Goal: Answer question/provide support

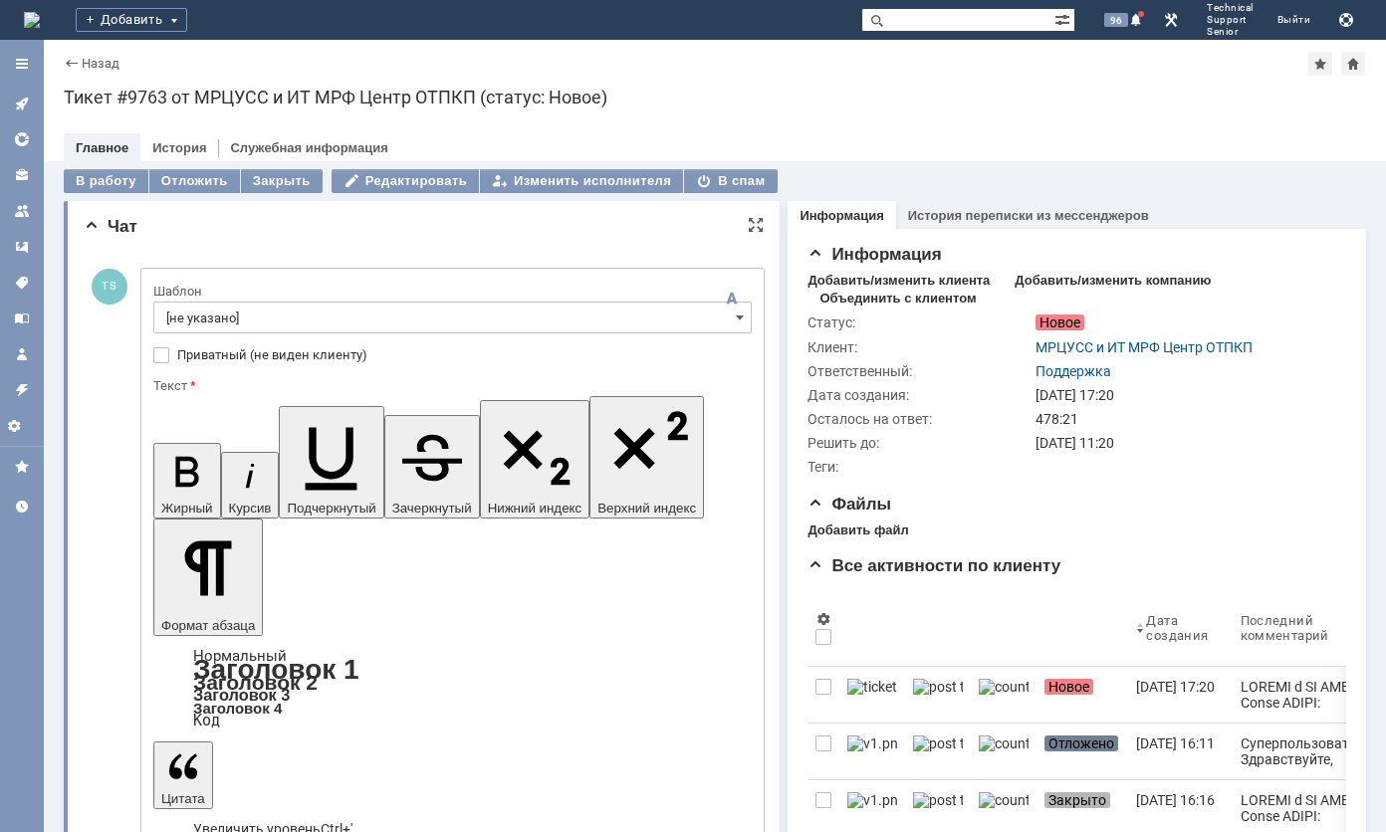
drag, startPoint x: 379, startPoint y: 4837, endPoint x: 385, endPoint y: 5519, distance: 682.9
click at [103, 180] on div "В работу" at bounding box center [106, 181] width 85 height 24
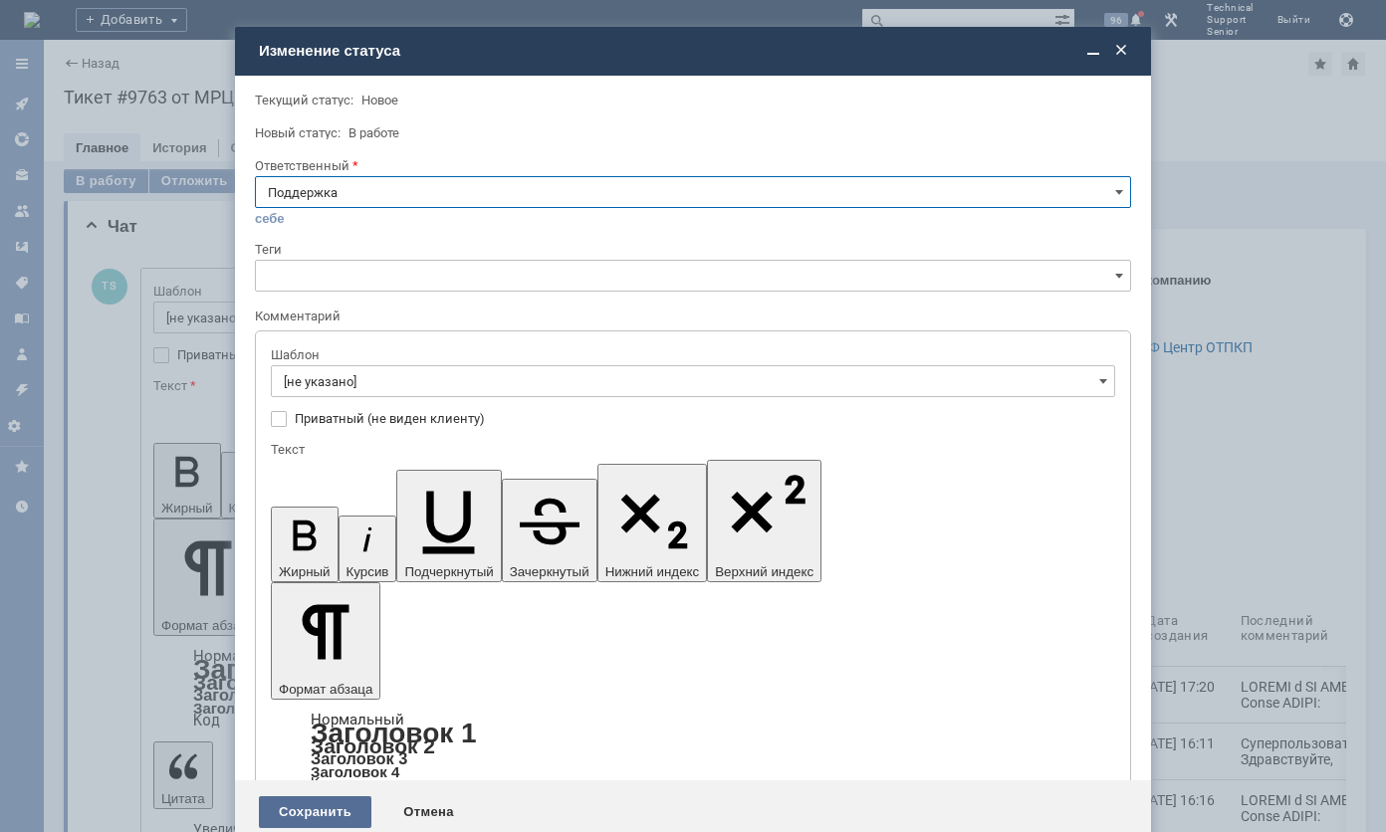
click at [313, 796] on div "Сохранить" at bounding box center [315, 812] width 112 height 32
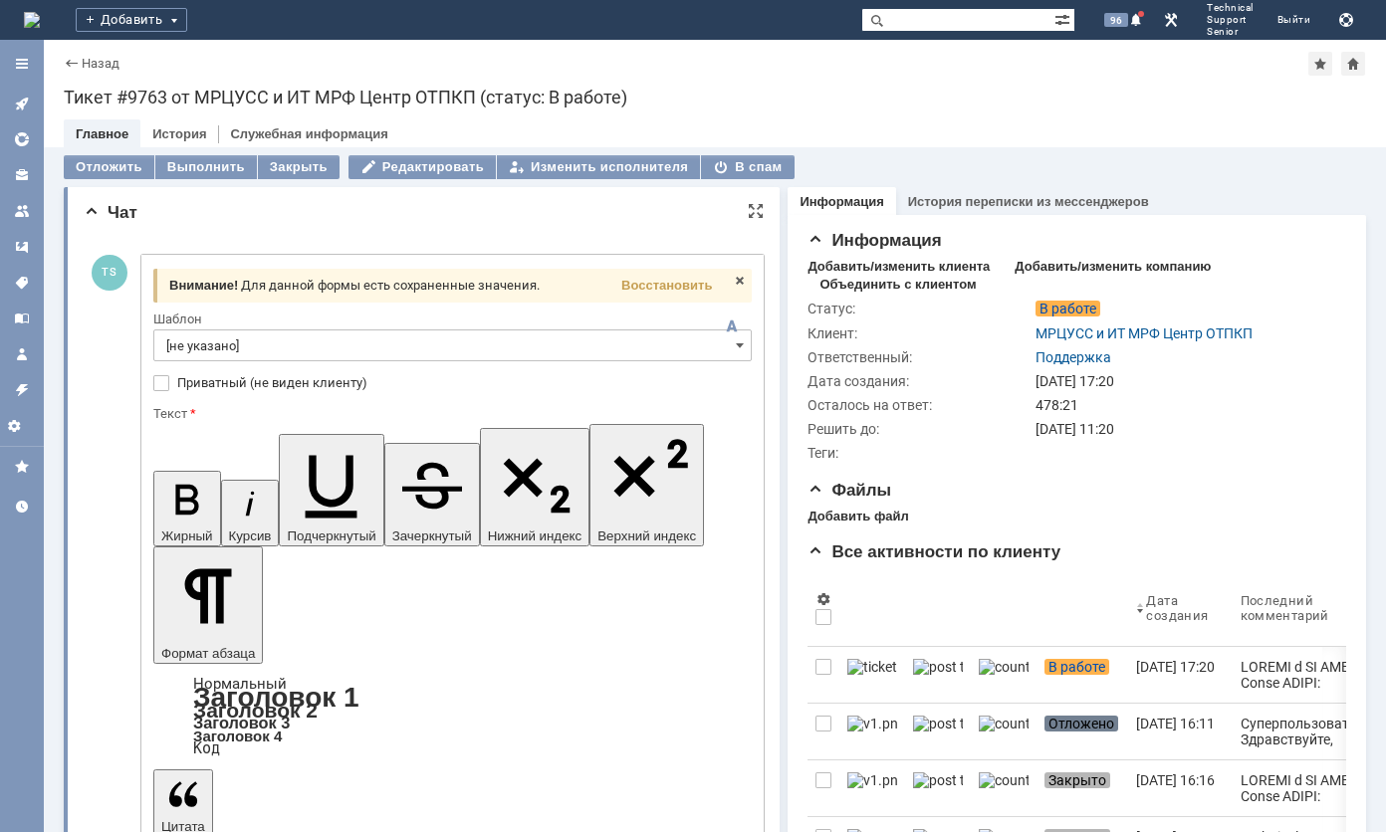
click at [666, 278] on span "Восстановить" at bounding box center [666, 285] width 91 height 15
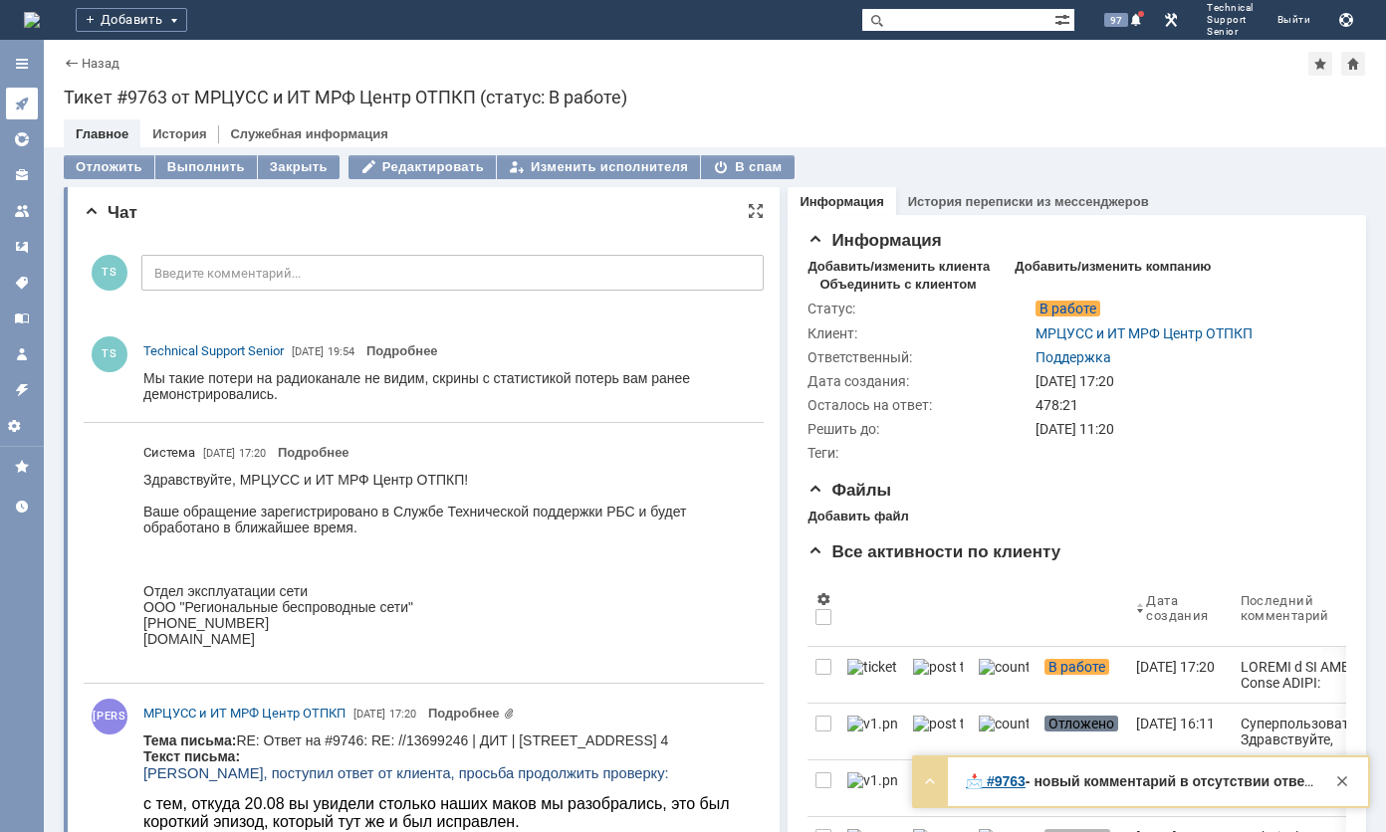
click at [16, 115] on link at bounding box center [22, 104] width 32 height 32
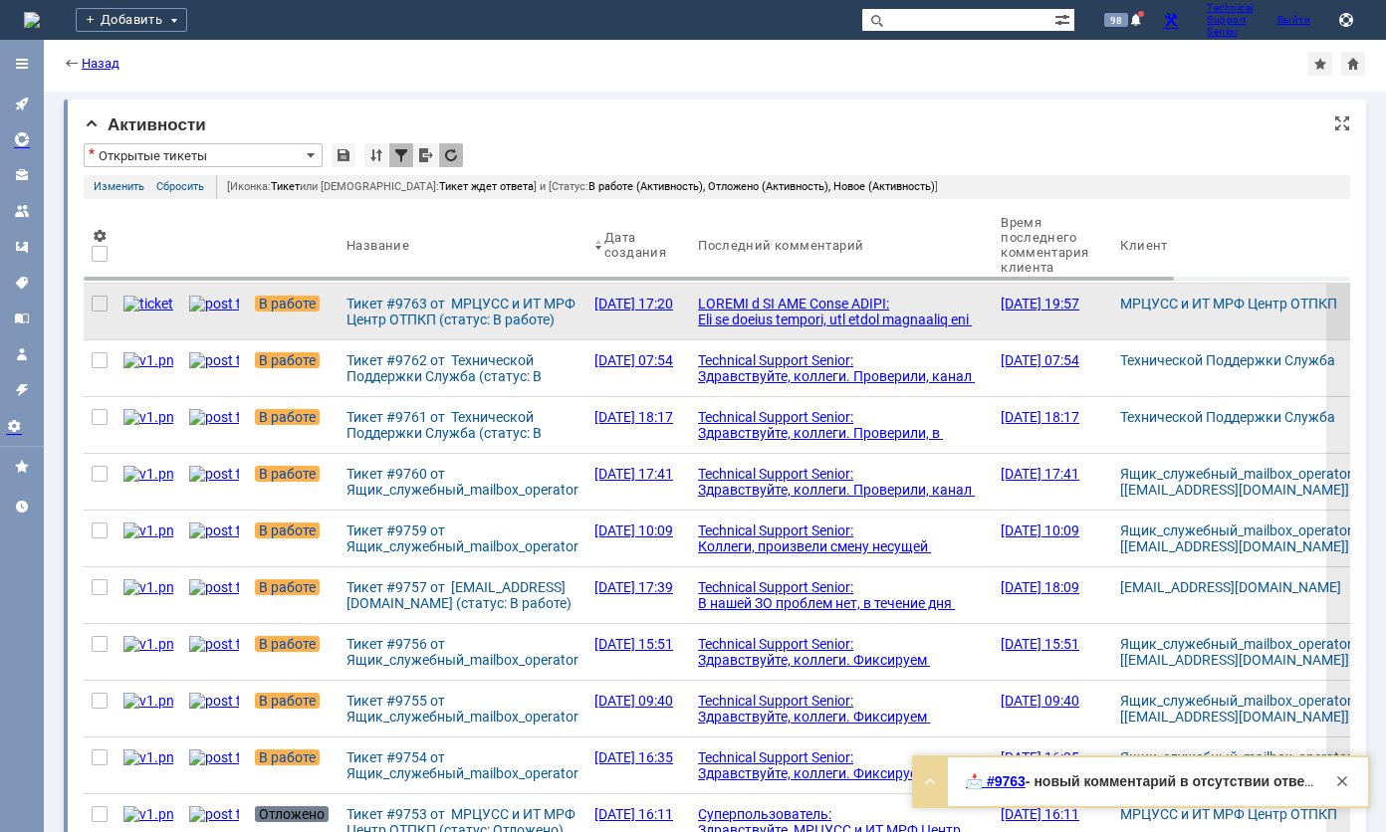
click at [725, 292] on link at bounding box center [841, 312] width 303 height 56
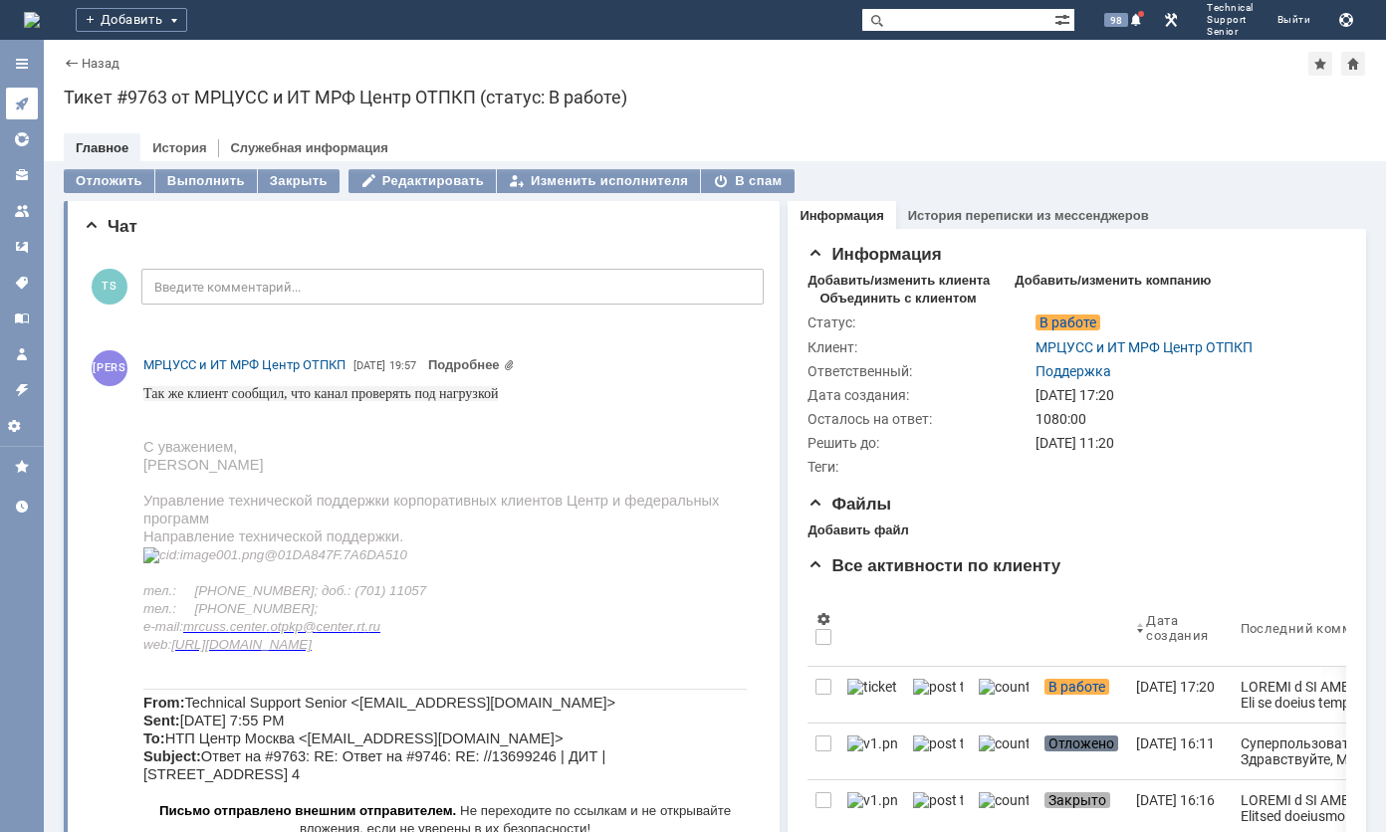
click at [16, 98] on icon at bounding box center [22, 104] width 16 height 16
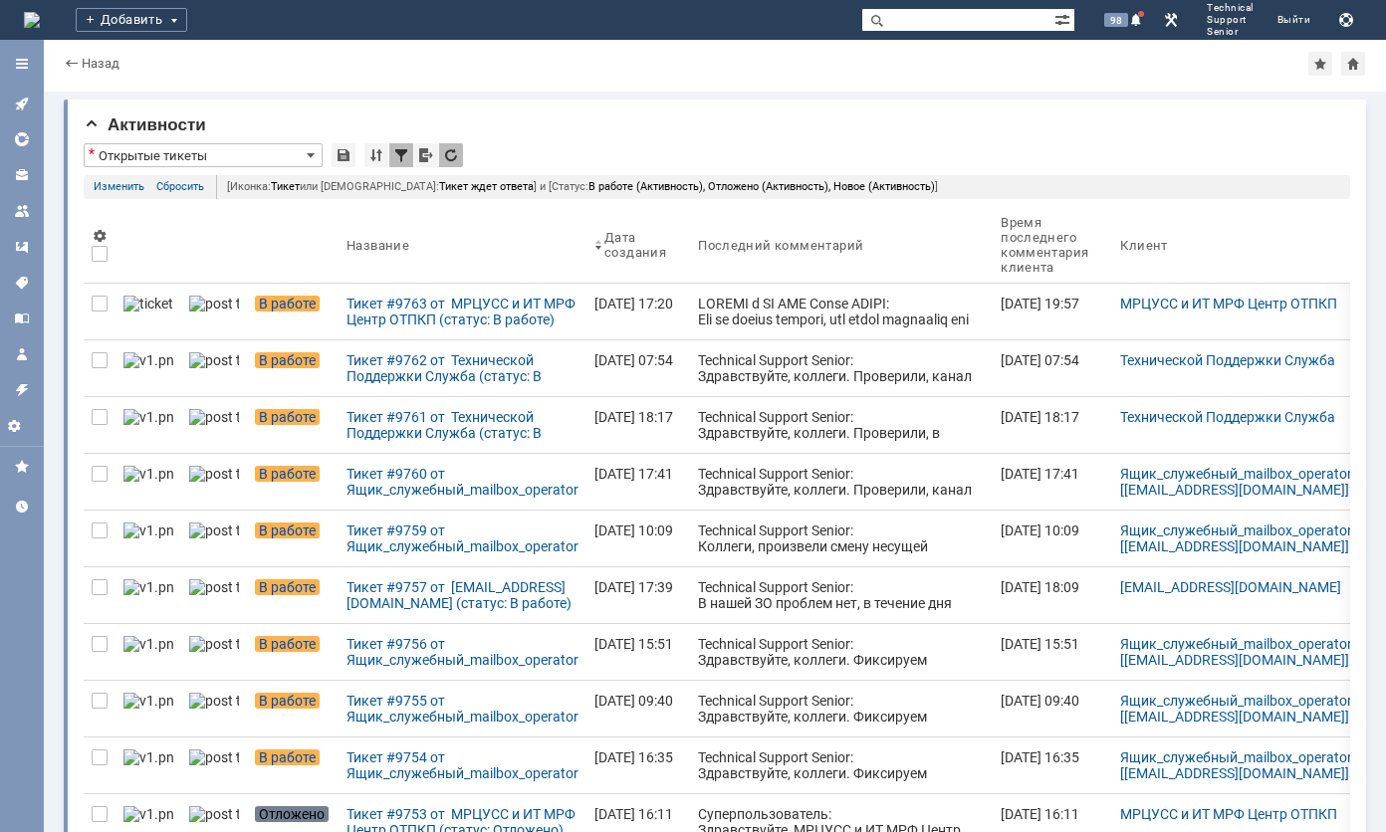
click at [774, 309] on div at bounding box center [841, 479] width 287 height 366
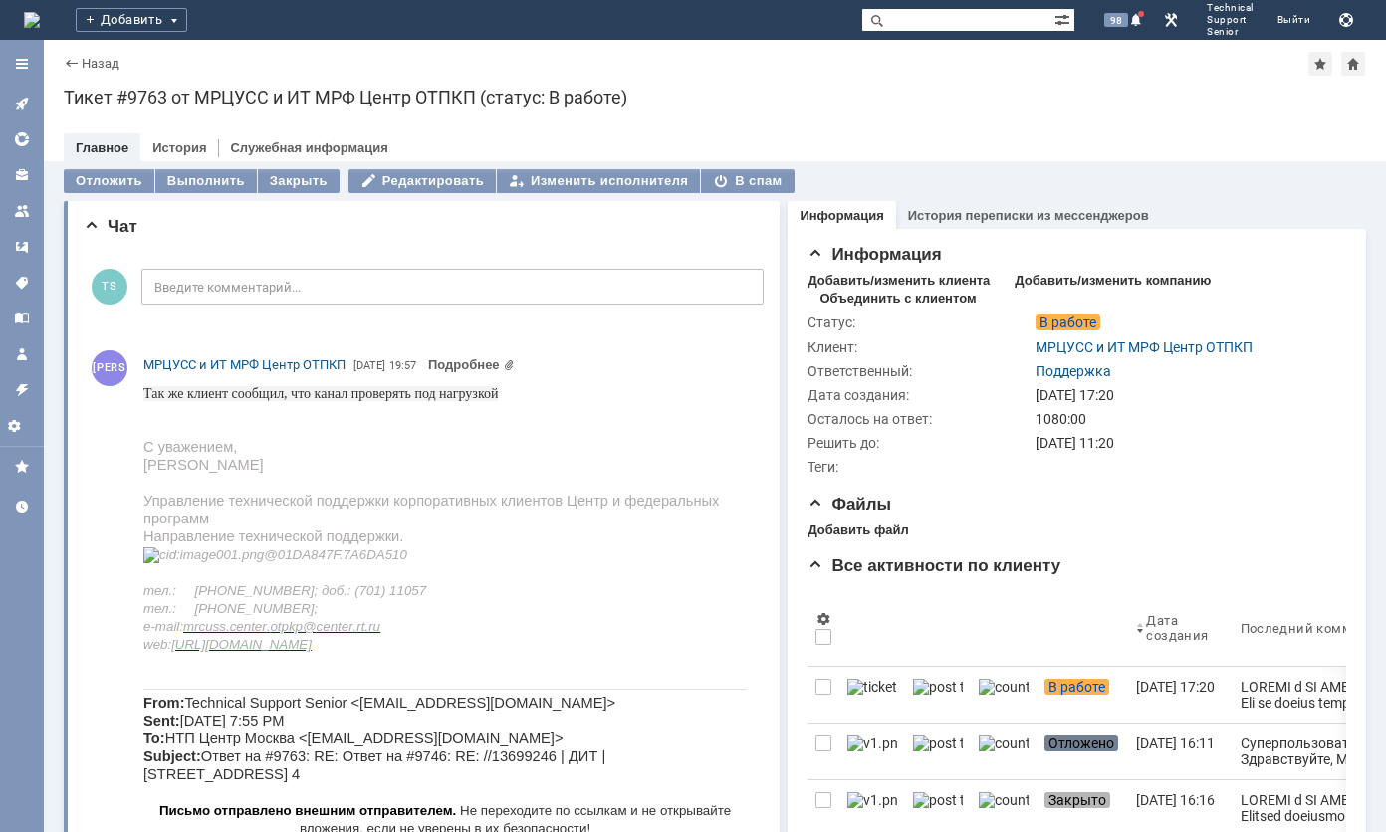
click at [1033, 139] on div "Главное История Служебная информация" at bounding box center [715, 147] width 1302 height 28
click at [24, 92] on link at bounding box center [22, 104] width 32 height 32
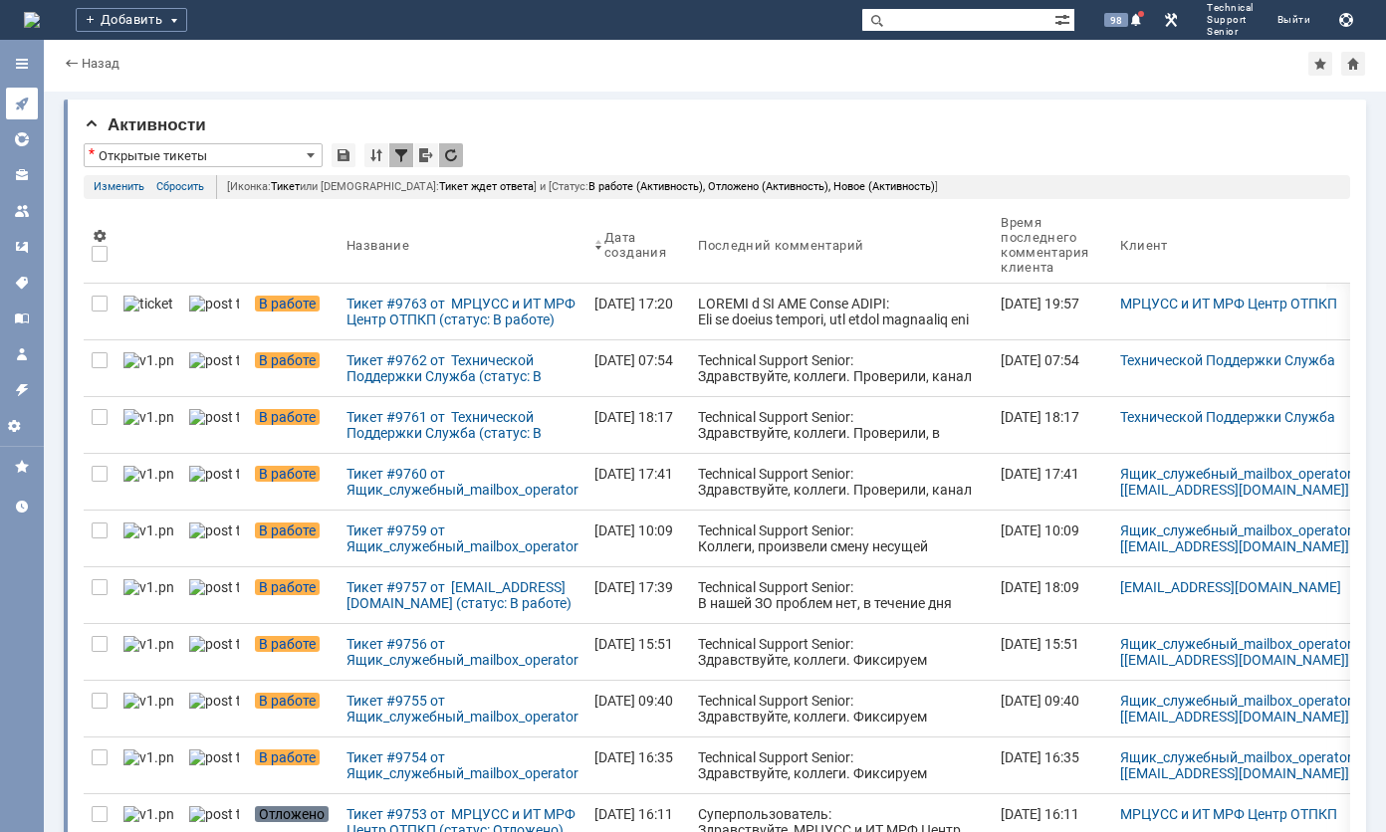
click at [29, 104] on link at bounding box center [22, 104] width 32 height 32
click at [103, 72] on div "Назад |" at bounding box center [715, 64] width 1302 height 24
click at [110, 62] on link "Назад" at bounding box center [101, 63] width 38 height 15
